Goal: Information Seeking & Learning: Learn about a topic

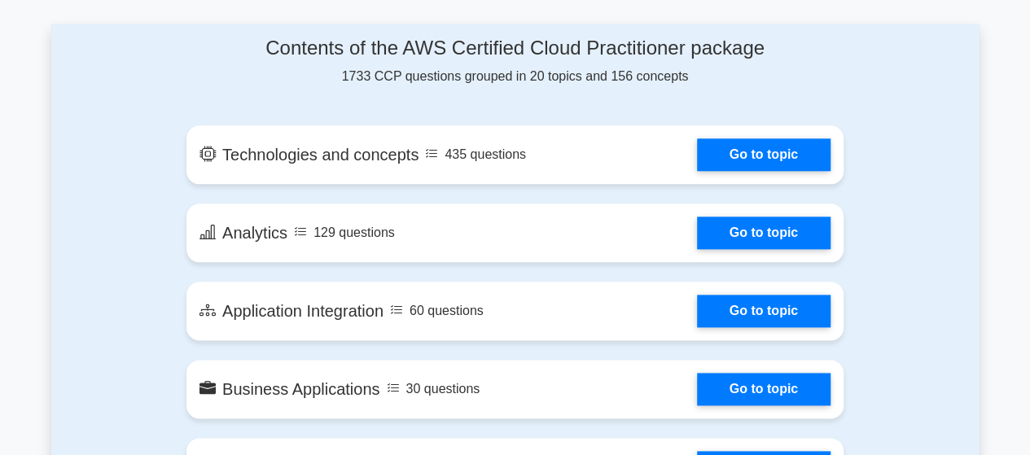
scroll to position [896, 0]
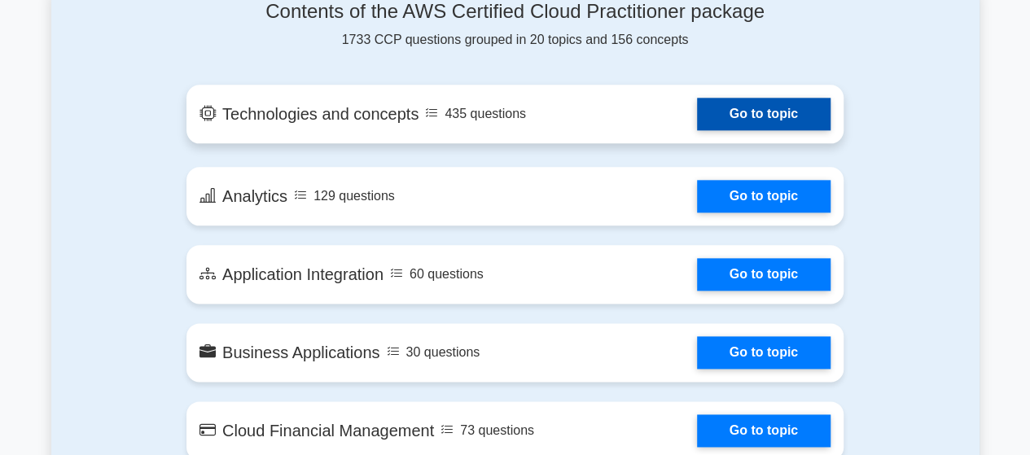
click at [697, 121] on link "Go to topic" at bounding box center [764, 114] width 134 height 33
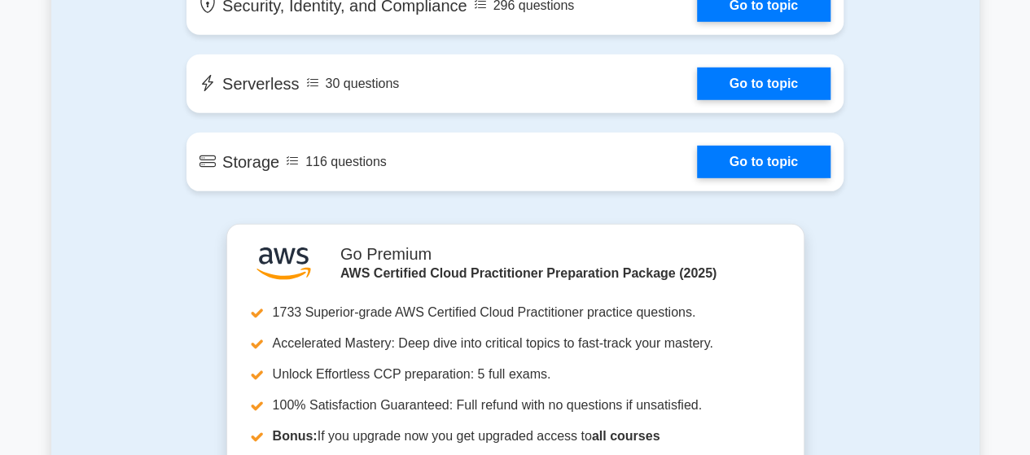
scroll to position [2443, 0]
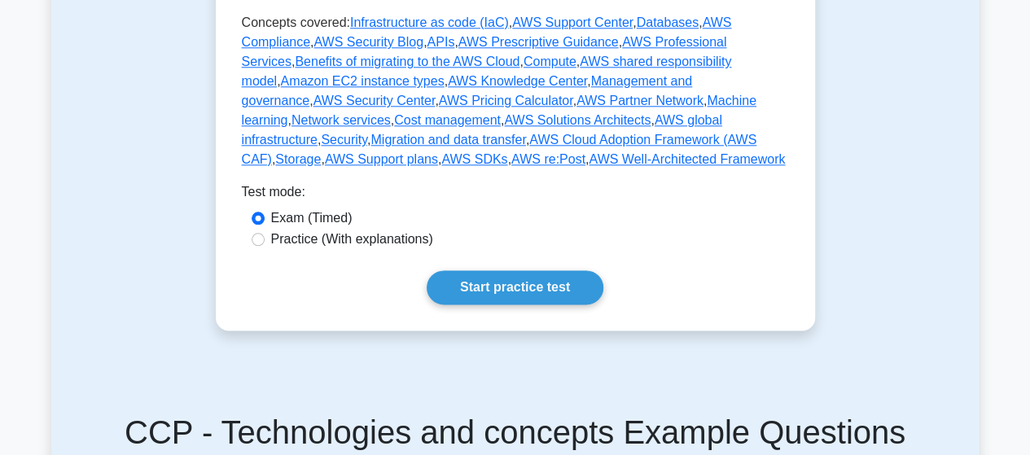
scroll to position [896, 0]
click at [366, 229] on label "Practice (With explanations)" at bounding box center [352, 239] width 162 height 20
click at [265, 232] on input "Practice (With explanations)" at bounding box center [258, 238] width 13 height 13
radio input "true"
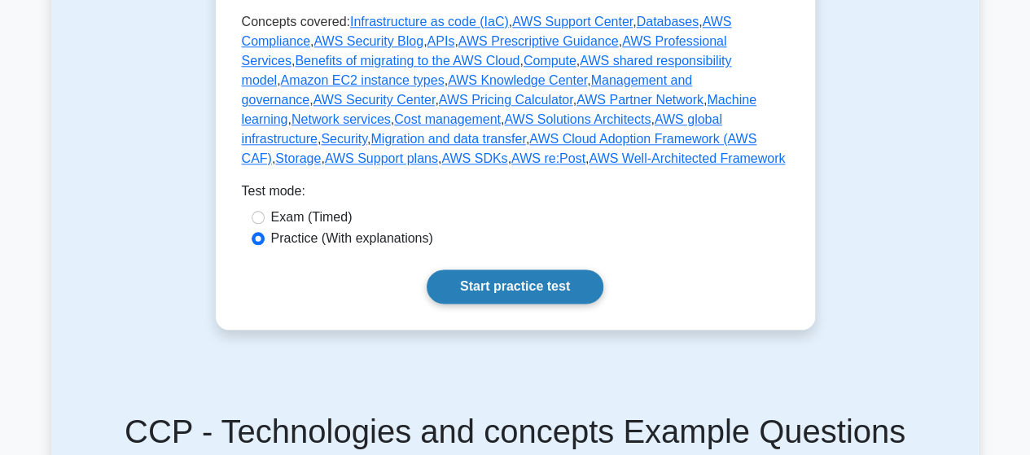
click at [466, 270] on link "Start practice test" at bounding box center [515, 287] width 177 height 34
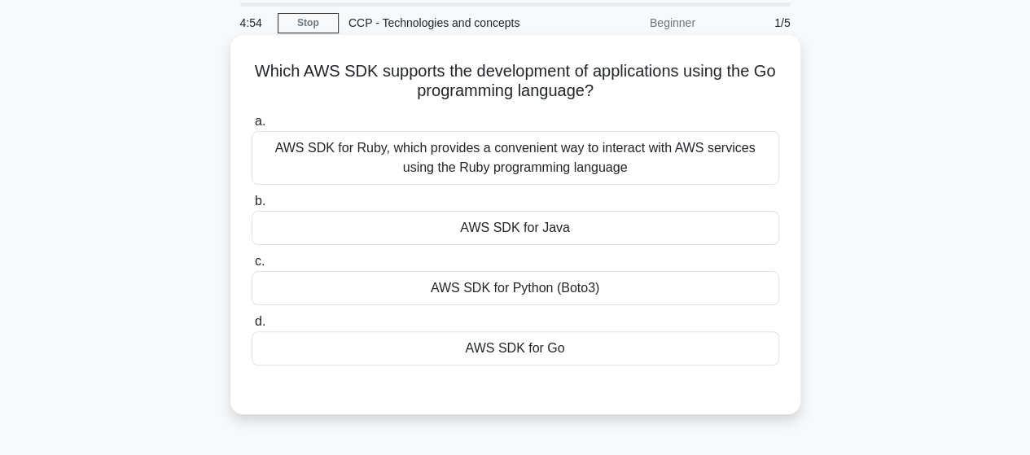
scroll to position [81, 0]
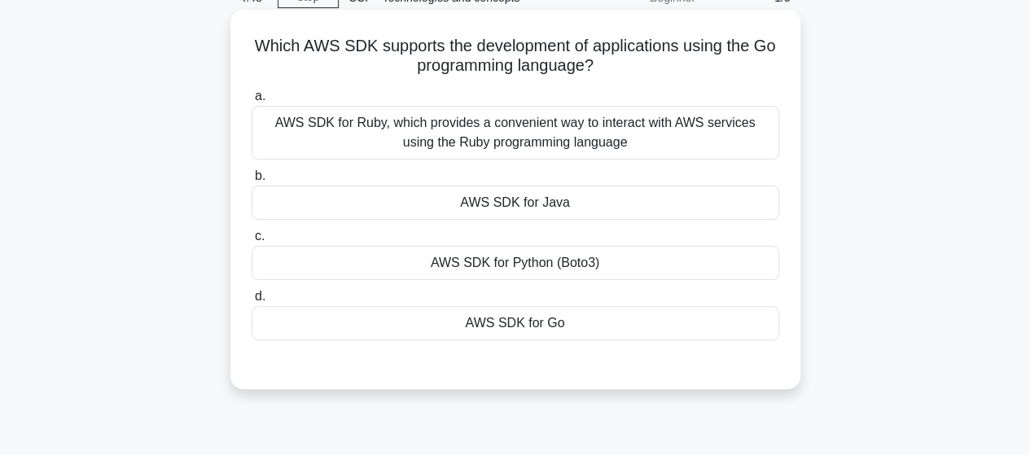
click at [554, 149] on div "AWS SDK for Ruby, which provides a convenient way to interact with AWS services…" at bounding box center [516, 133] width 528 height 54
click at [252, 102] on input "a. AWS SDK for Ruby, which provides a convenient way to interact with AWS servi…" at bounding box center [252, 96] width 0 height 11
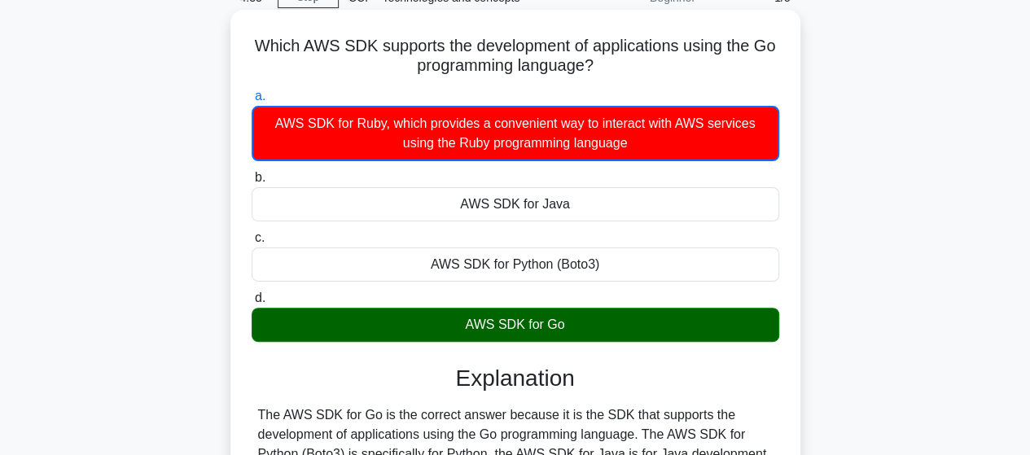
scroll to position [163, 0]
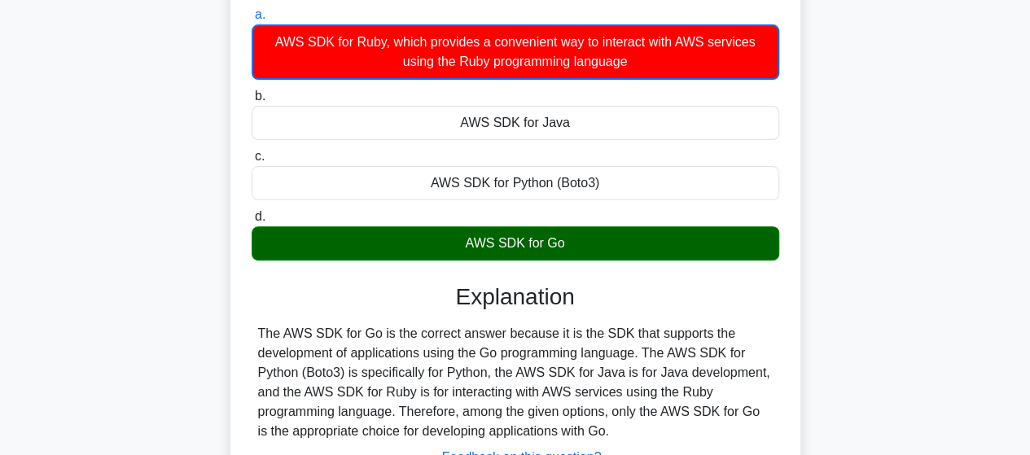
click at [336, 252] on div "AWS SDK for Go" at bounding box center [516, 243] width 528 height 34
click at [252, 222] on input "d. AWS SDK for Go" at bounding box center [252, 217] width 0 height 11
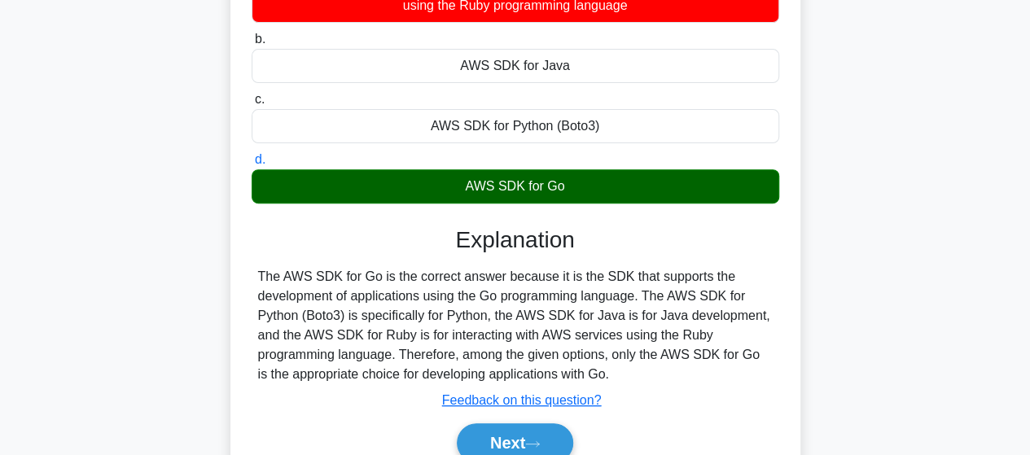
scroll to position [244, 0]
